Goal: Task Accomplishment & Management: Use online tool/utility

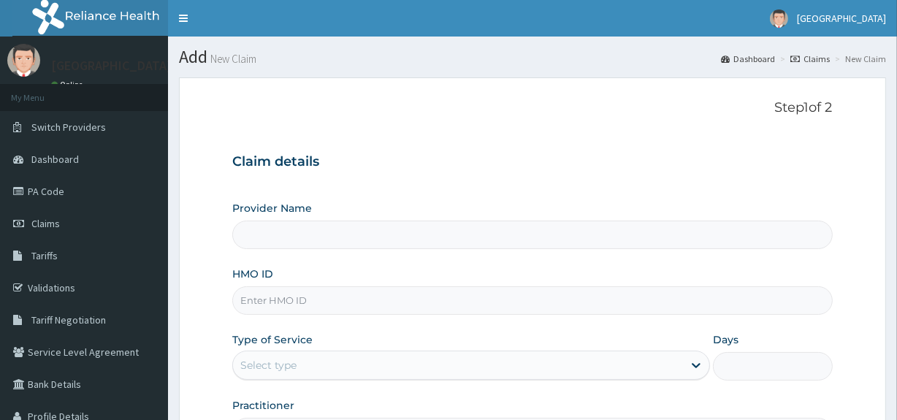
click at [272, 364] on div "Select type" at bounding box center [268, 365] width 56 height 15
click at [47, 294] on link "Validations" at bounding box center [84, 288] width 168 height 32
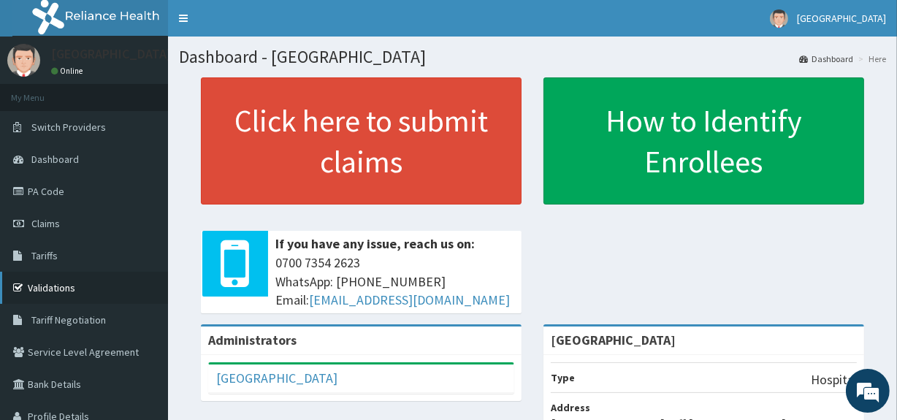
click at [48, 294] on link "Validations" at bounding box center [84, 288] width 168 height 32
